Goal: Information Seeking & Learning: Learn about a topic

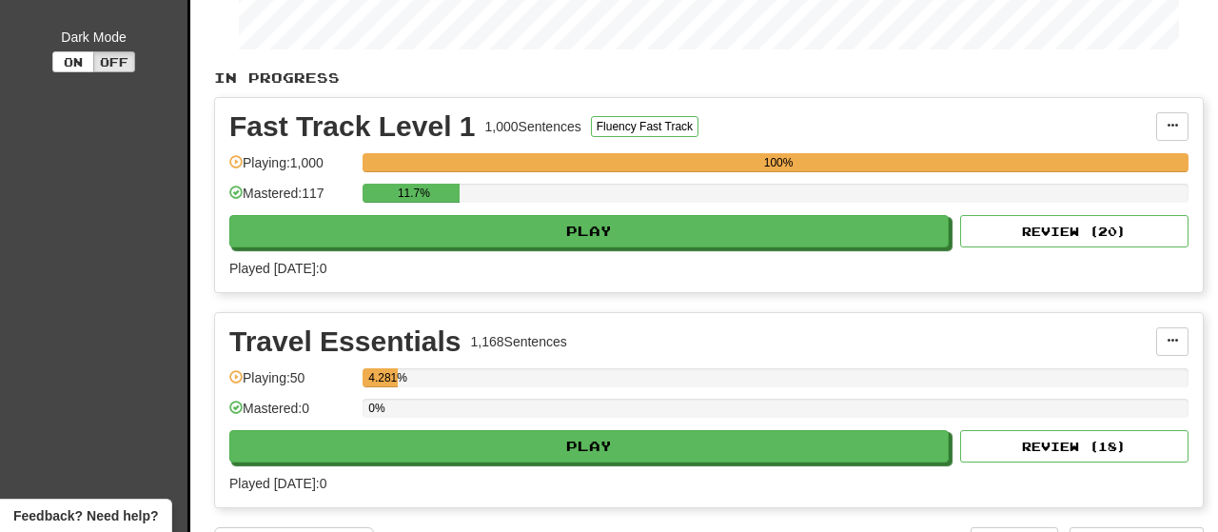
scroll to position [388, 0]
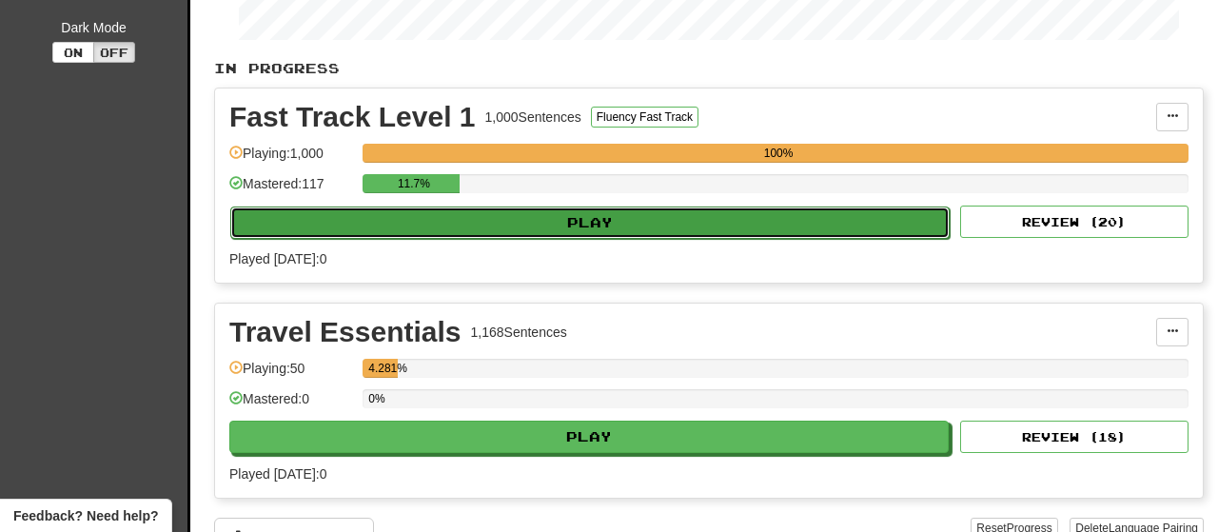
click at [634, 222] on button "Play" at bounding box center [589, 222] width 719 height 32
select select "**"
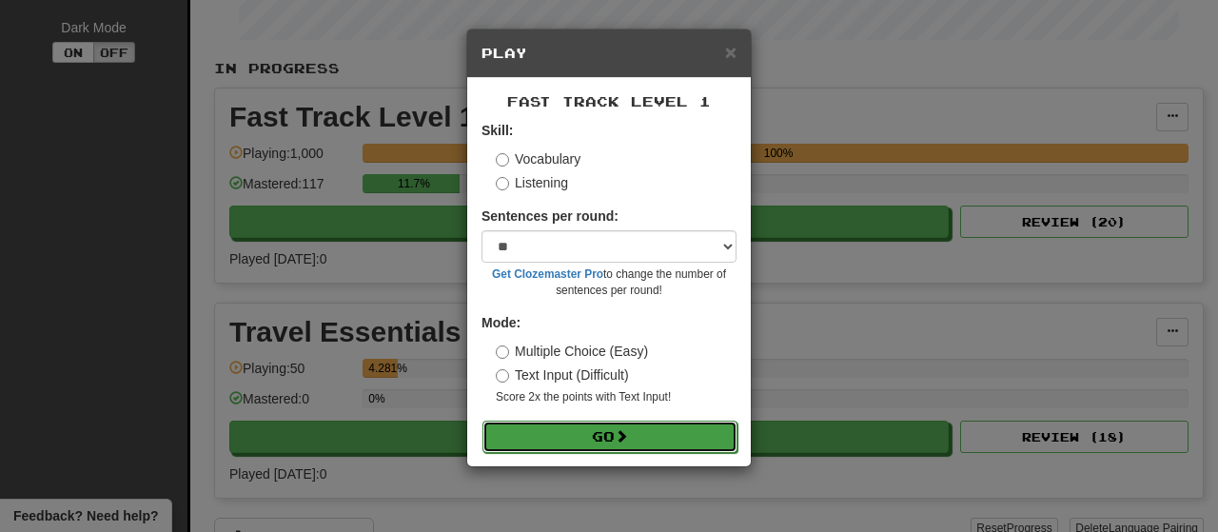
click at [646, 431] on button "Go" at bounding box center [609, 436] width 255 height 32
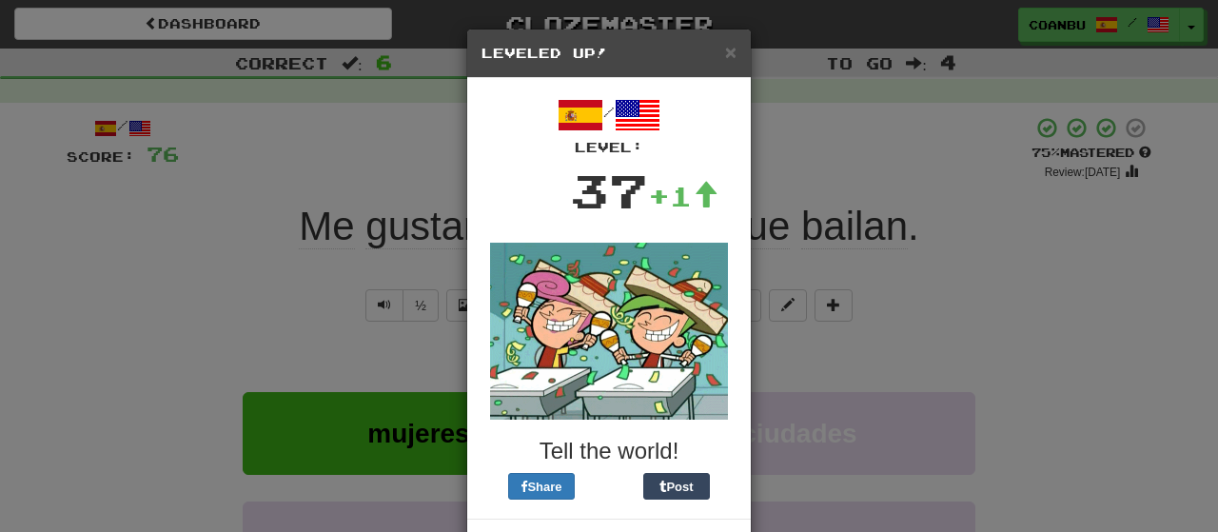
scroll to position [75, 0]
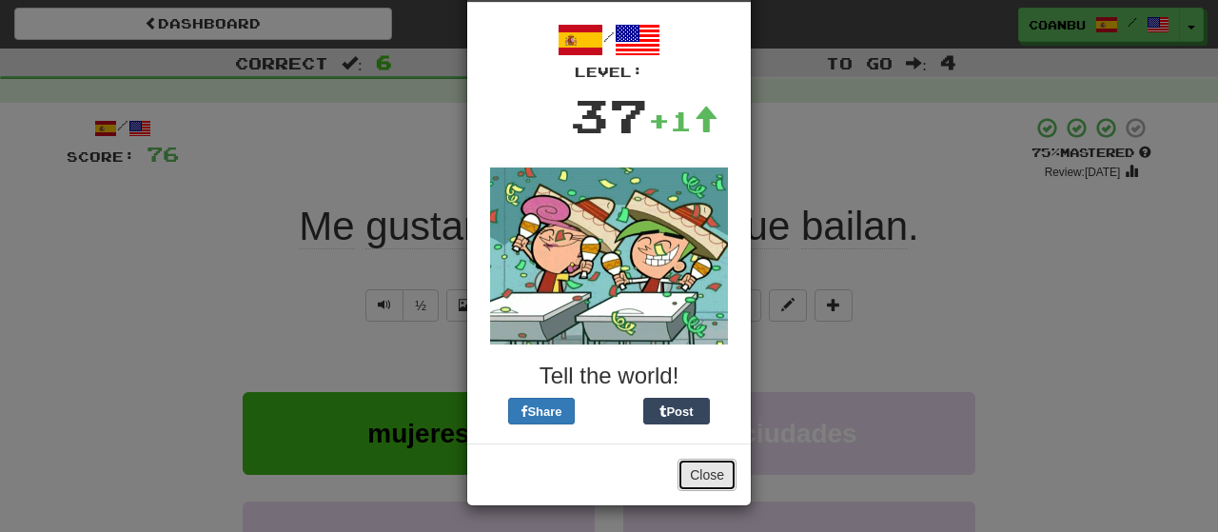
click at [700, 463] on button "Close" at bounding box center [706, 475] width 59 height 32
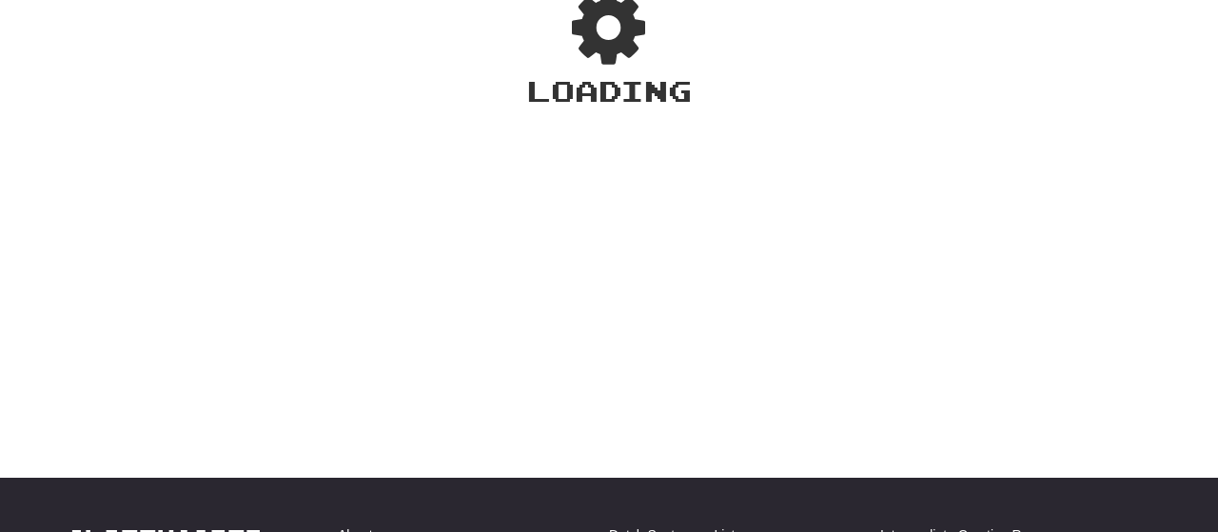
scroll to position [140, 0]
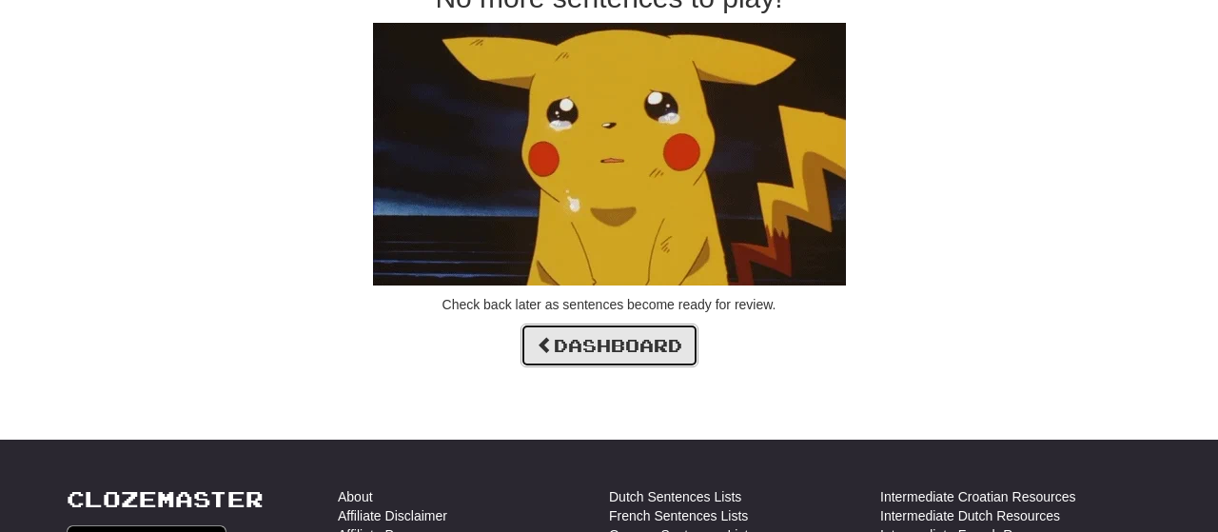
click at [618, 347] on link "Dashboard" at bounding box center [609, 345] width 178 height 44
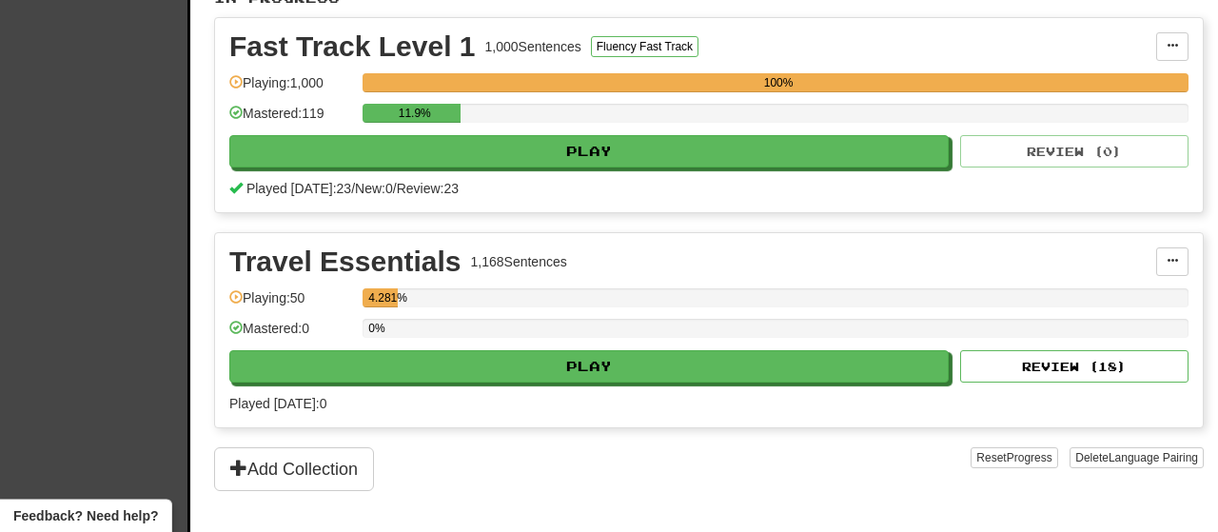
scroll to position [460, 0]
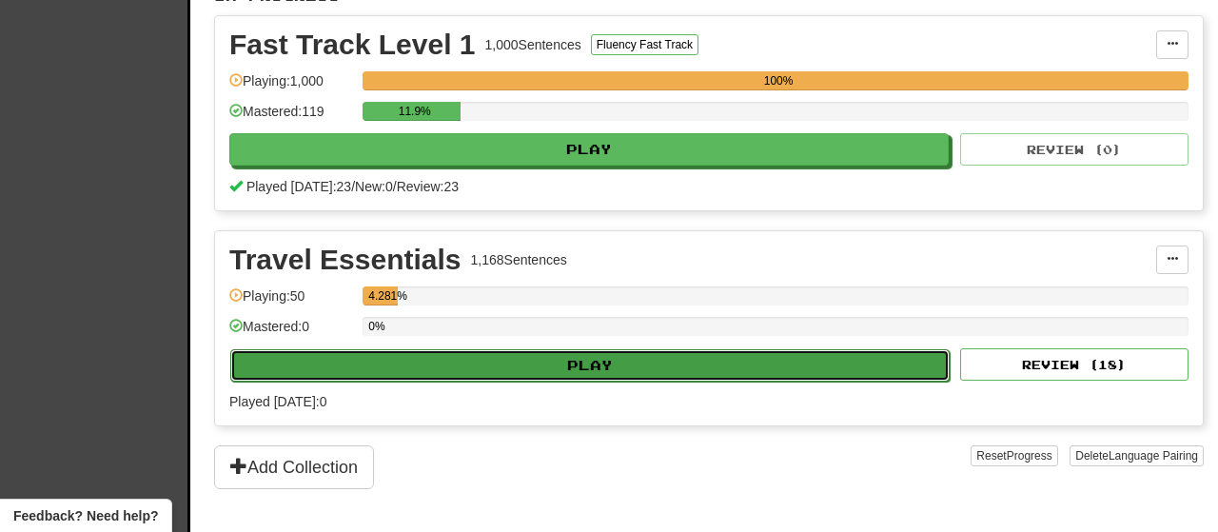
click at [663, 349] on button "Play" at bounding box center [589, 365] width 719 height 32
select select "**"
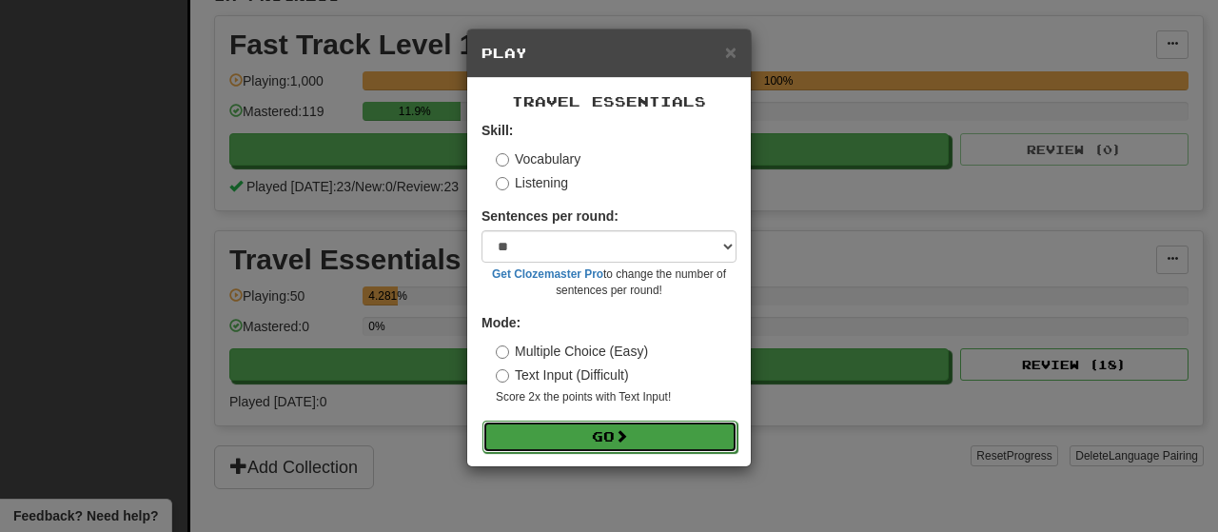
click at [646, 431] on button "Go" at bounding box center [609, 436] width 255 height 32
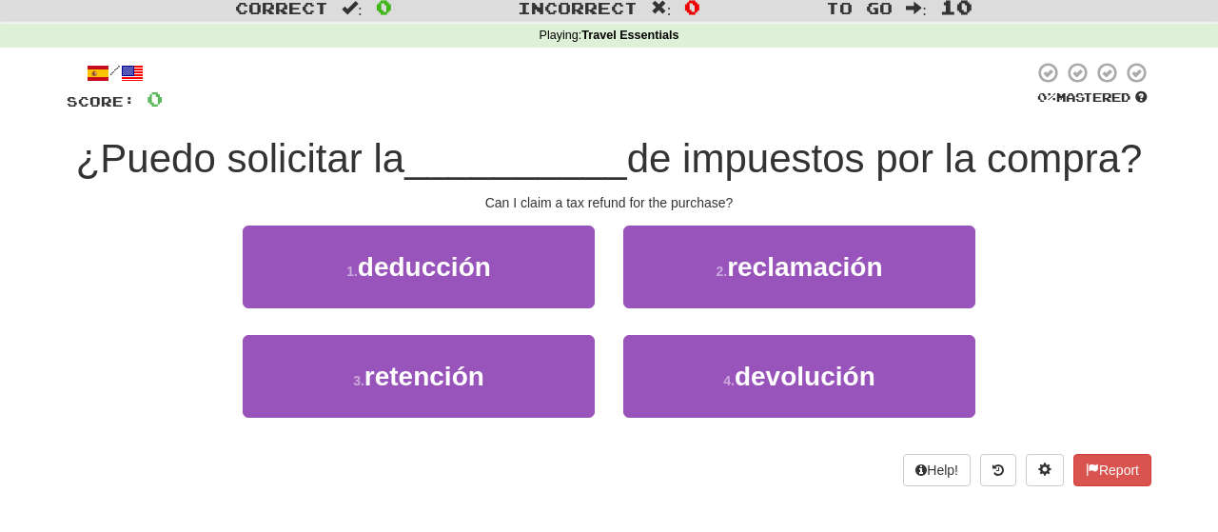
scroll to position [61, 0]
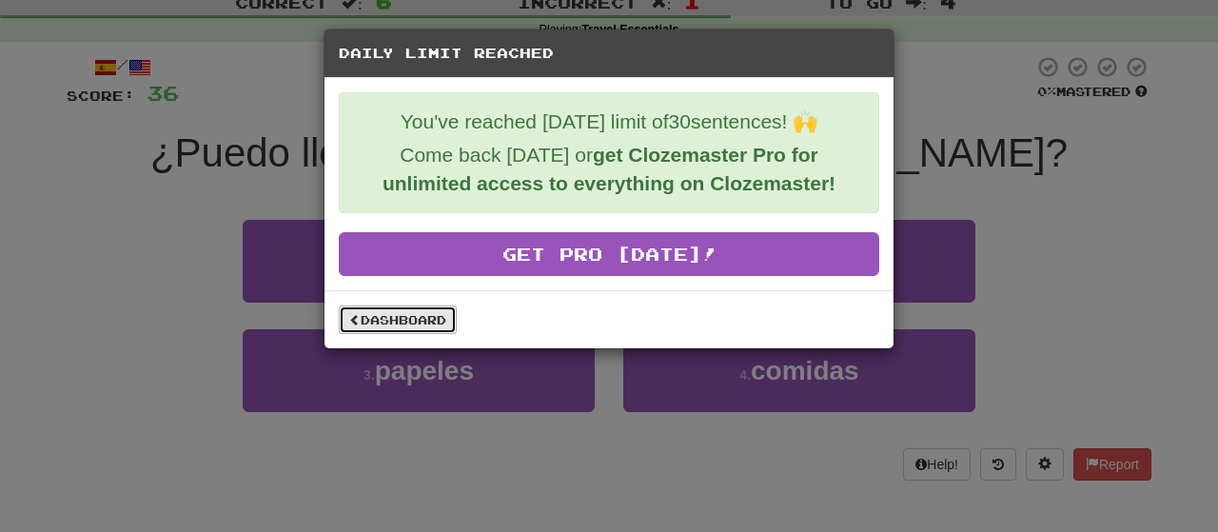
click at [427, 320] on link "Dashboard" at bounding box center [398, 319] width 118 height 29
